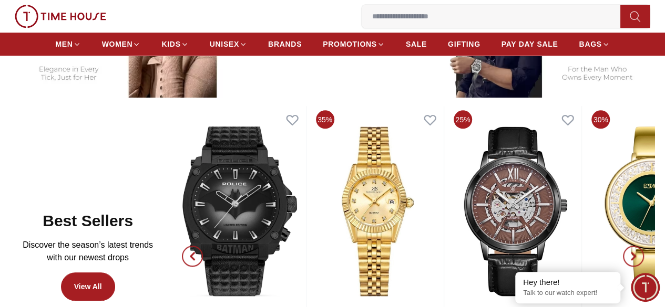
scroll to position [450, 0]
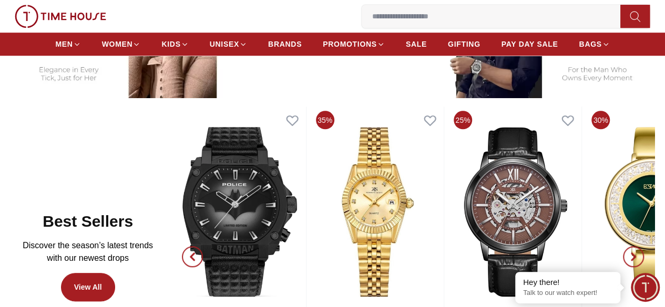
click at [197, 253] on icon "button" at bounding box center [192, 257] width 8 height 8
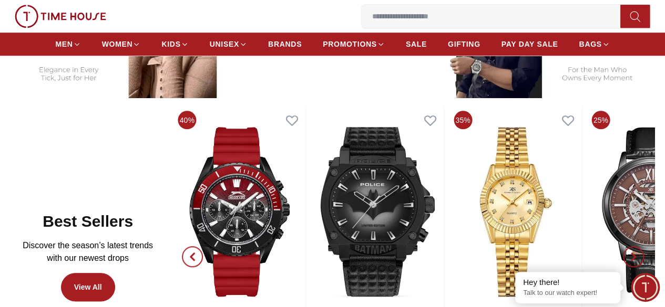
click at [197, 253] on icon "button" at bounding box center [192, 257] width 8 height 8
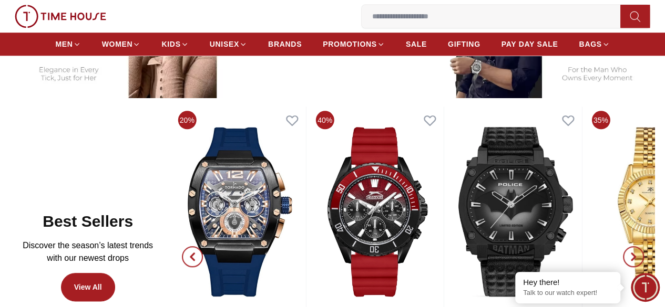
click at [197, 253] on icon "button" at bounding box center [192, 257] width 8 height 8
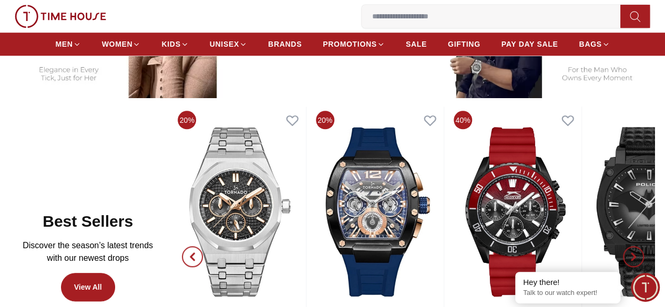
click at [197, 253] on icon "button" at bounding box center [192, 257] width 8 height 8
click at [629, 253] on icon "button" at bounding box center [633, 257] width 8 height 8
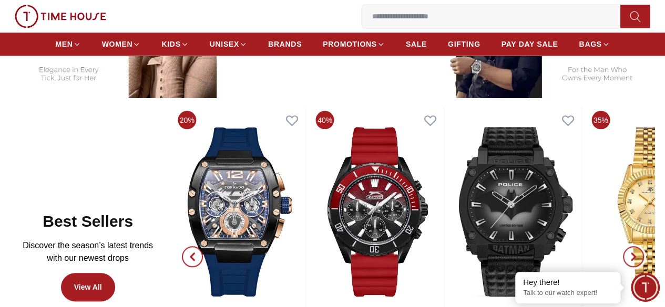
click at [629, 253] on icon "button" at bounding box center [633, 257] width 8 height 8
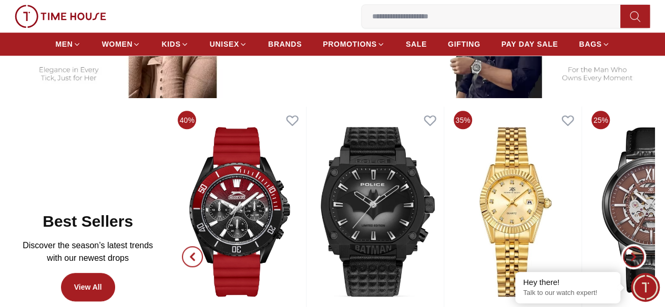
click at [629, 253] on icon "button" at bounding box center [633, 257] width 8 height 8
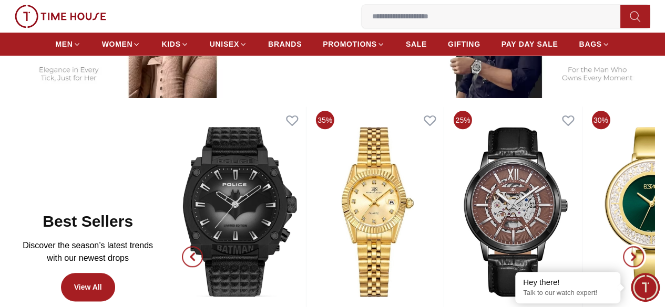
click at [629, 253] on icon "button" at bounding box center [633, 257] width 8 height 8
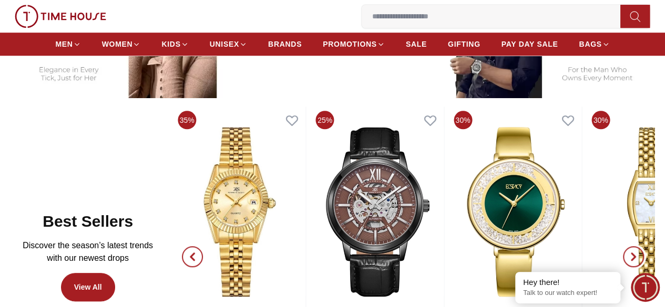
click at [629, 253] on icon "button" at bounding box center [633, 257] width 8 height 8
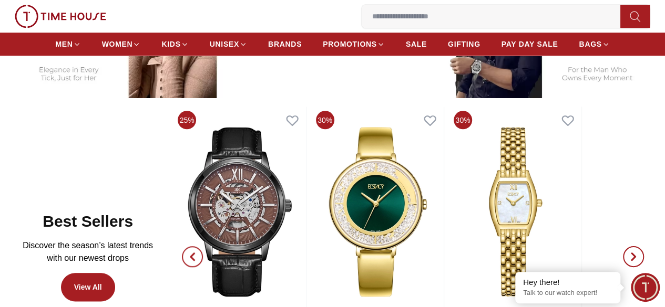
click at [629, 253] on icon "button" at bounding box center [633, 257] width 8 height 8
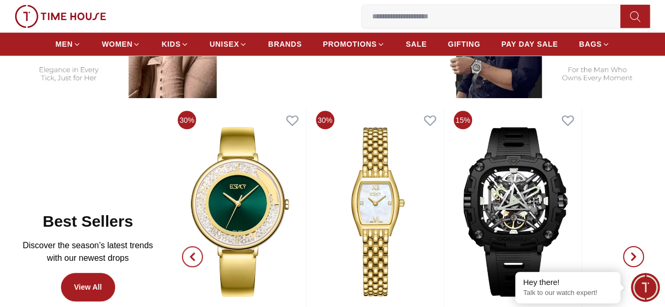
click at [629, 253] on icon "button" at bounding box center [633, 257] width 8 height 8
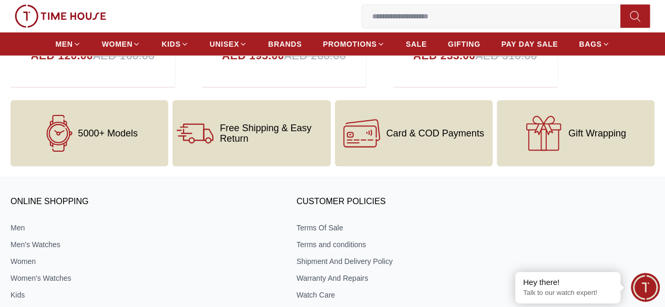
scroll to position [3568, 0]
